Goal: Navigation & Orientation: Find specific page/section

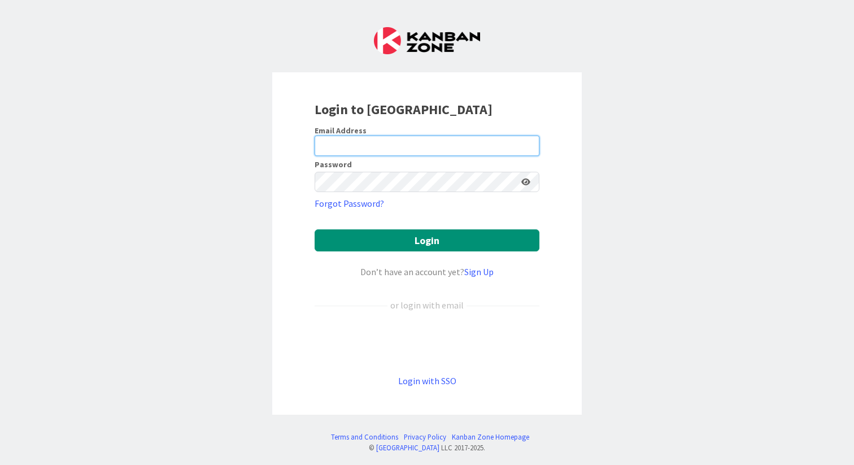
click at [341, 137] on input "email" at bounding box center [427, 146] width 225 height 20
type input "[PERSON_NAME]"
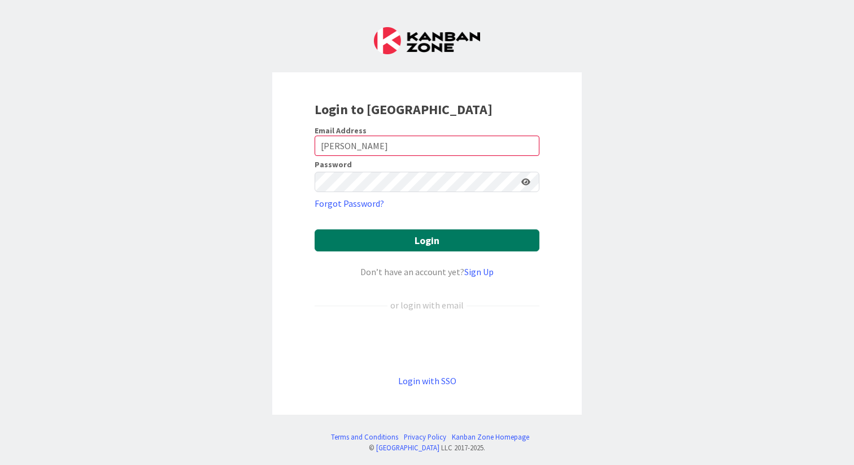
click at [407, 240] on button "Login" at bounding box center [427, 240] width 225 height 22
click at [567, 93] on div "Login to [GEOGRAPHIC_DATA] Email Address [PERSON_NAME] Password Forgot Password…" at bounding box center [427, 243] width 310 height 342
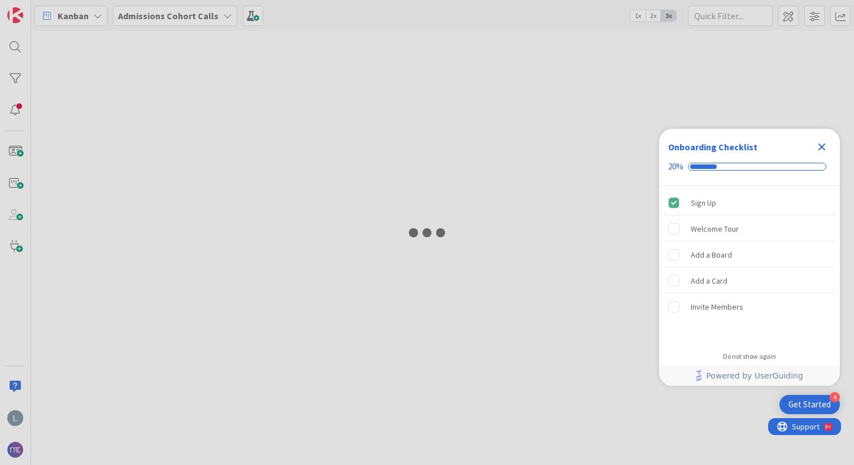
click at [823, 146] on icon "Close Checklist" at bounding box center [822, 147] width 14 height 14
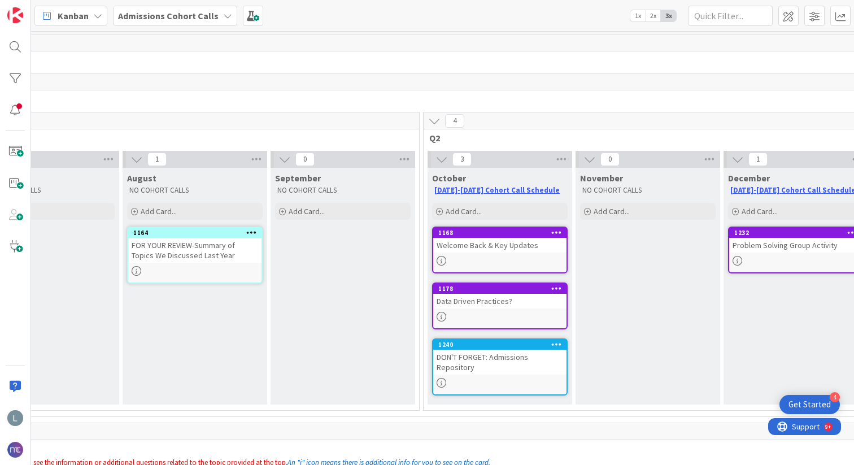
scroll to position [0, 90]
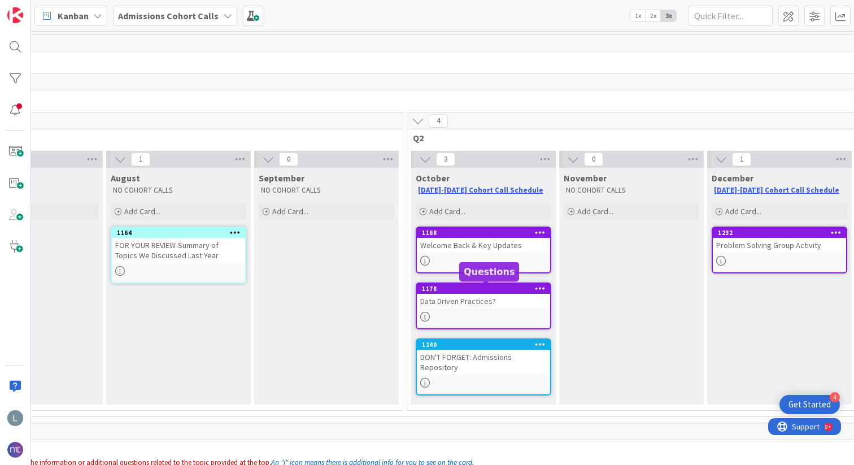
click at [486, 293] on div "1178" at bounding box center [486, 289] width 128 height 8
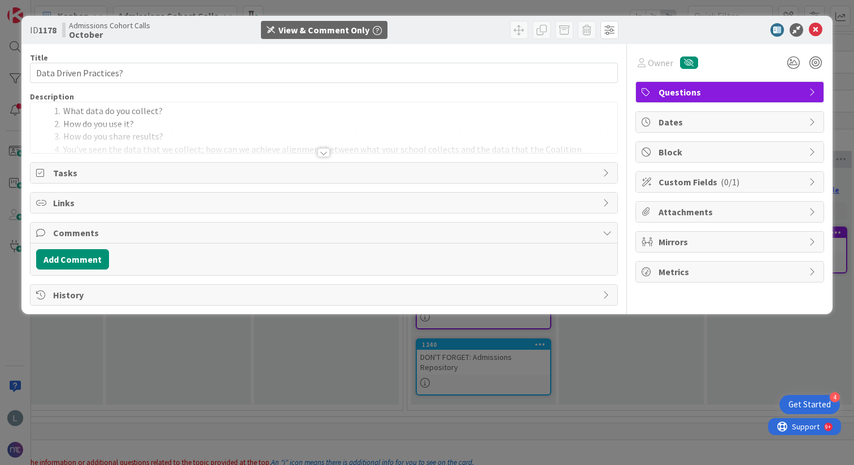
click at [272, 142] on div at bounding box center [324, 138] width 587 height 29
click at [272, 142] on li "How do you share results?" at bounding box center [331, 136] width 562 height 13
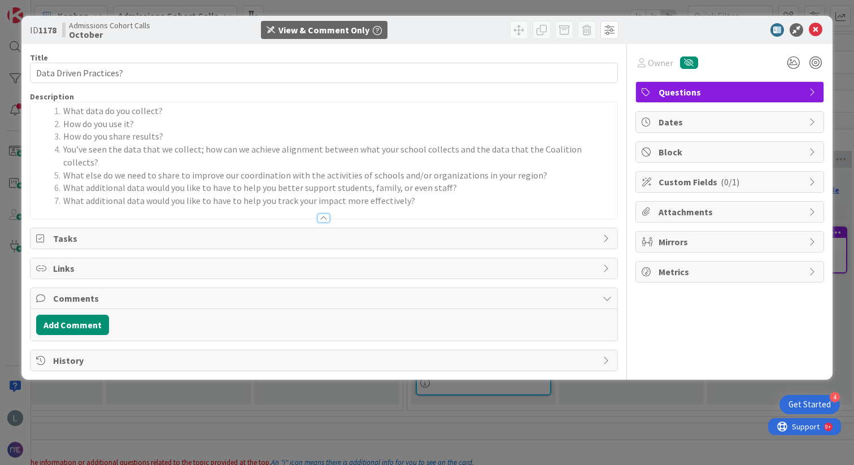
click at [216, 410] on div "ID 1178 Admissions Cohort Calls October View & Comment Only Title 22 / 128 Data…" at bounding box center [427, 232] width 854 height 465
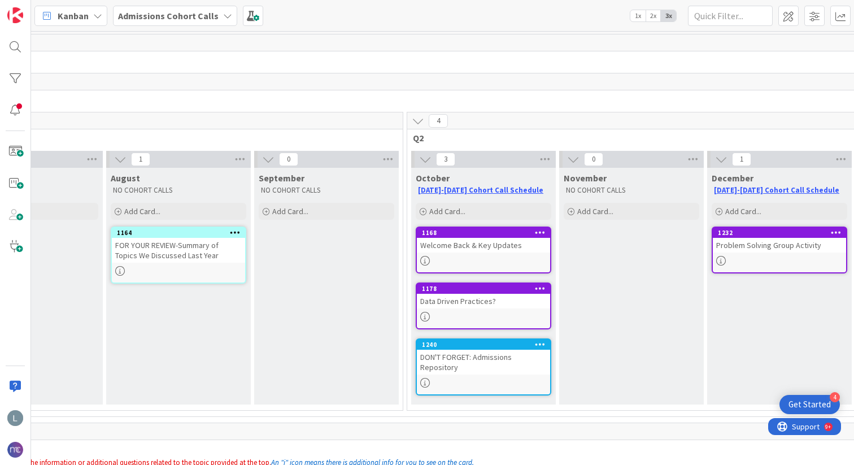
scroll to position [0, 90]
